Goal: Transaction & Acquisition: Purchase product/service

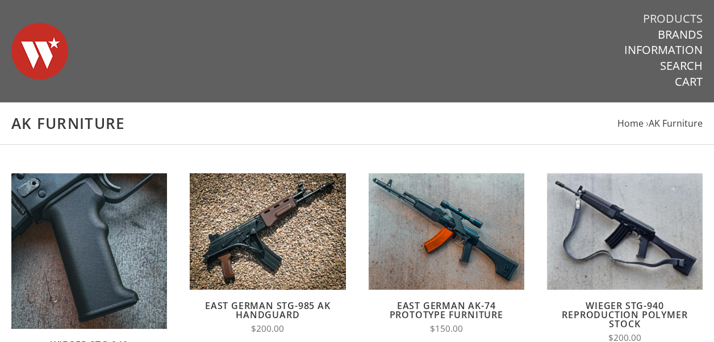
click at [685, 18] on link "Products" at bounding box center [673, 18] width 60 height 15
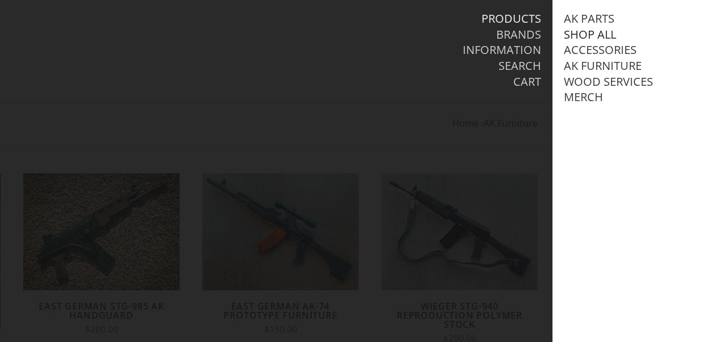
click at [579, 33] on link "Shop All" at bounding box center [590, 34] width 52 height 15
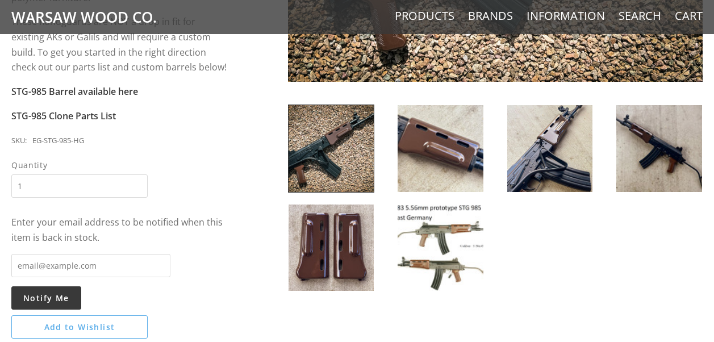
scroll to position [398, 0]
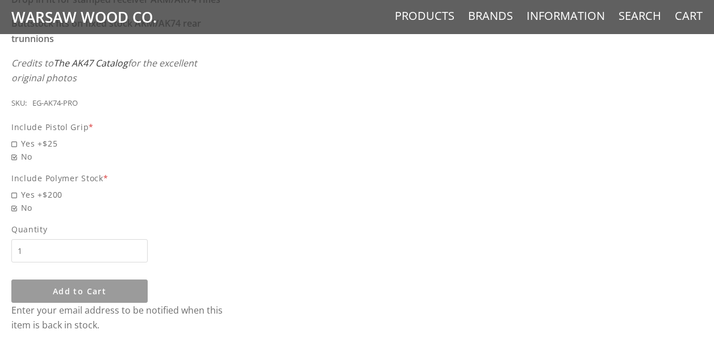
scroll to position [853, 0]
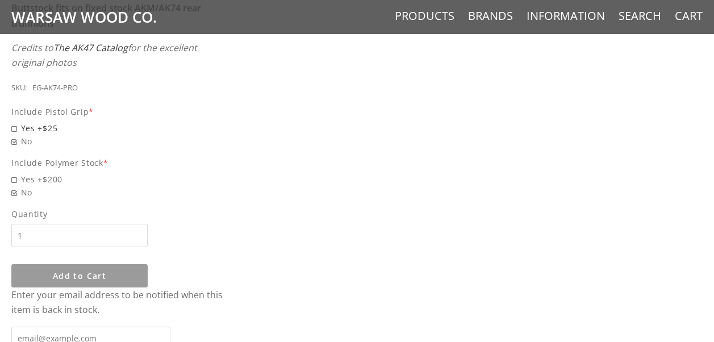
click at [15, 122] on span "Yes +$25" at bounding box center [119, 128] width 217 height 13
click at [15, 122] on input "Yes +$25" at bounding box center [90, 122] width 159 height 1
radio input "true"
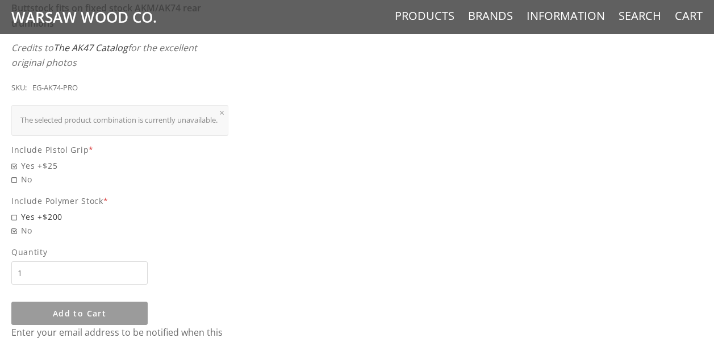
click at [13, 165] on span "Yes +$25" at bounding box center [119, 165] width 217 height 13
click at [13, 160] on input "Yes +$25" at bounding box center [90, 159] width 159 height 1
click at [13, 215] on span "Yes +$200" at bounding box center [119, 216] width 217 height 13
click at [13, 211] on input "Yes +$200" at bounding box center [90, 210] width 159 height 1
radio input "true"
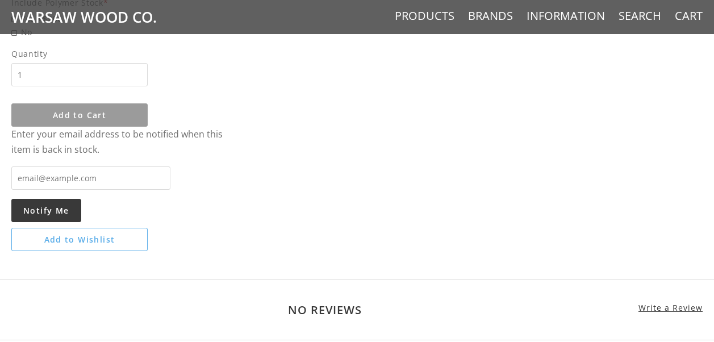
scroll to position [1080, 0]
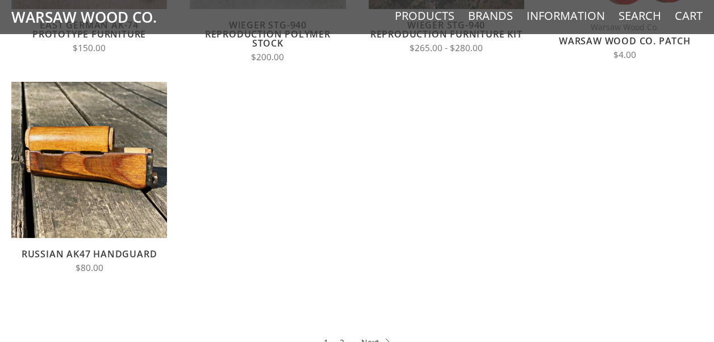
scroll to position [568, 0]
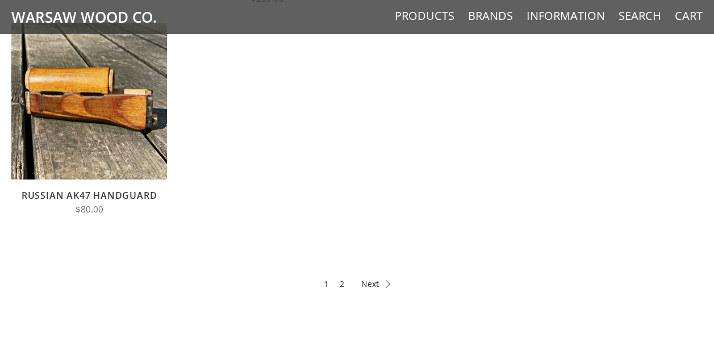
click at [377, 285] on icon at bounding box center [375, 284] width 29 height 8
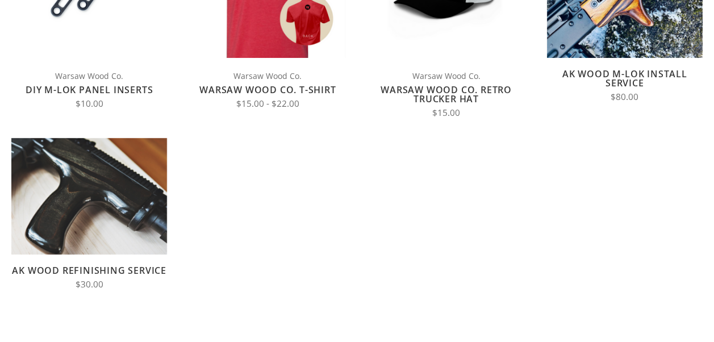
scroll to position [284, 0]
